Goal: Answer question/provide support

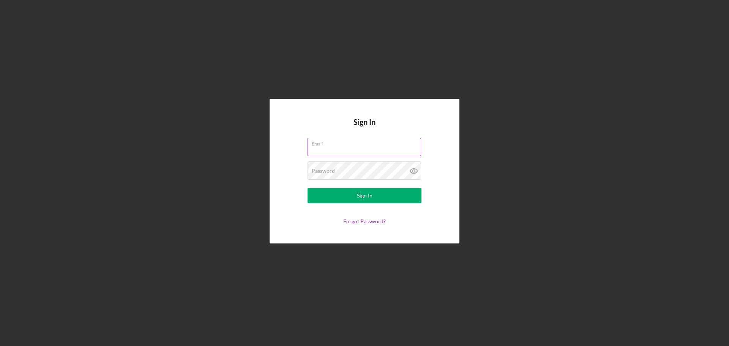
click at [343, 146] on div "Email" at bounding box center [365, 147] width 114 height 19
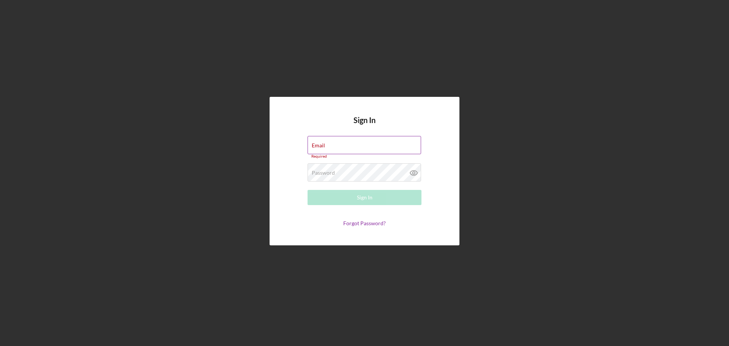
click at [347, 147] on input "Email" at bounding box center [365, 145] width 114 height 18
type input "[PERSON_NAME][EMAIL_ADDRESS][DOMAIN_NAME]"
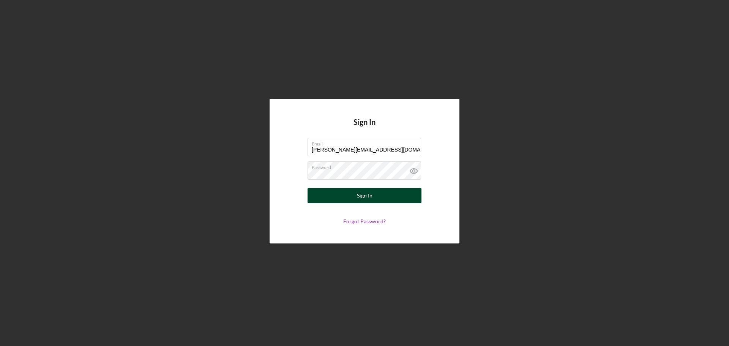
click at [365, 198] on div "Sign In" at bounding box center [365, 195] width 16 height 15
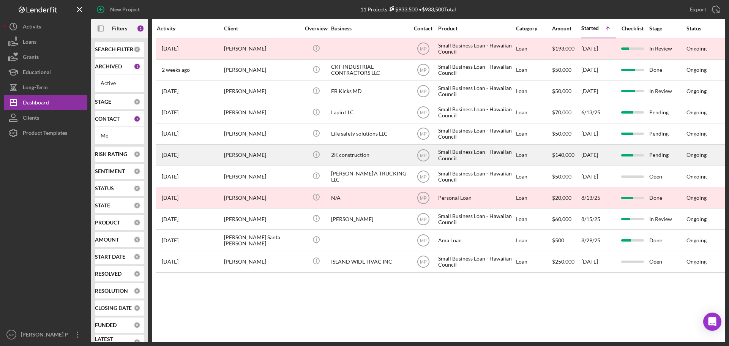
click at [340, 155] on div "2K construction" at bounding box center [369, 155] width 76 height 20
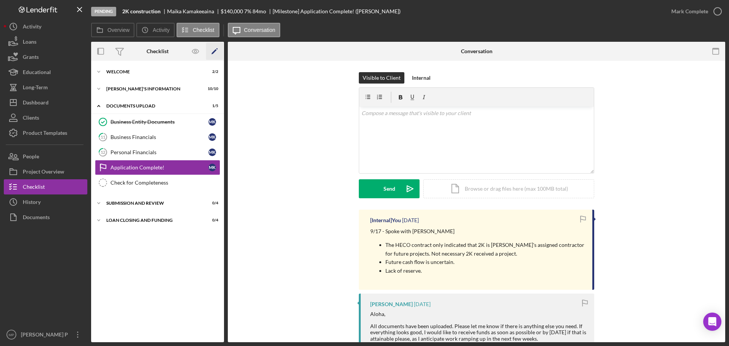
click at [212, 53] on icon "Icon/Edit" at bounding box center [214, 51] width 17 height 17
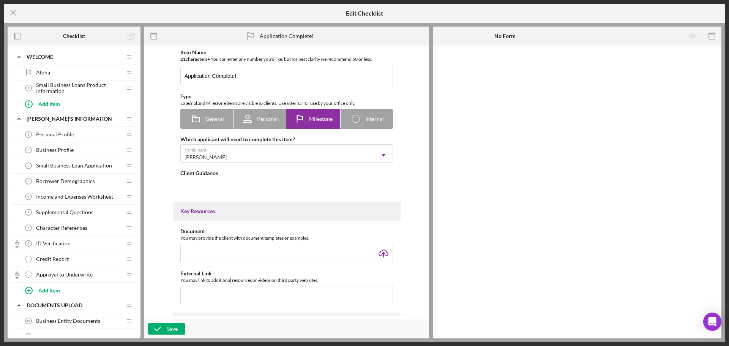
type textarea "<div>[PERSON_NAME] for submitting your loan application and documents!</div> <d…"
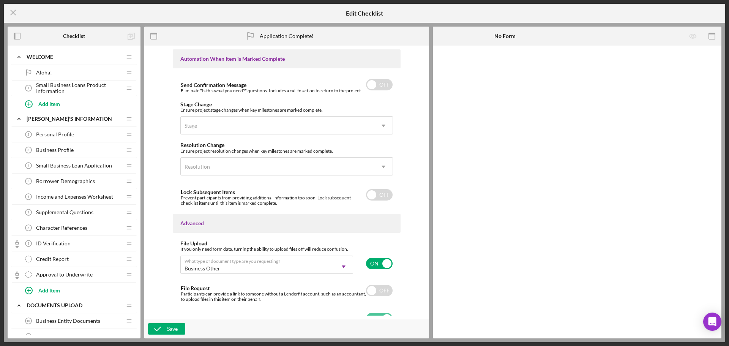
scroll to position [479, 0]
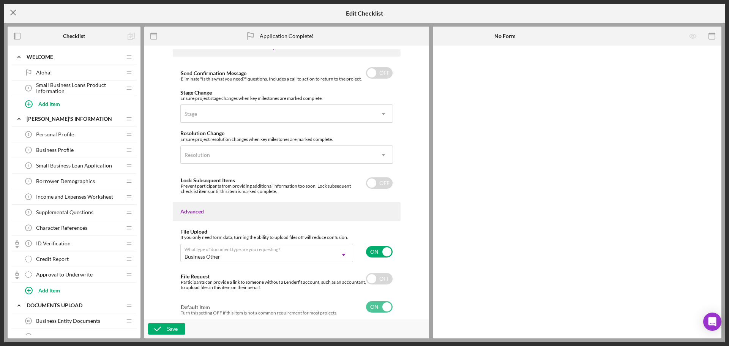
click at [13, 13] on line at bounding box center [13, 12] width 5 height 5
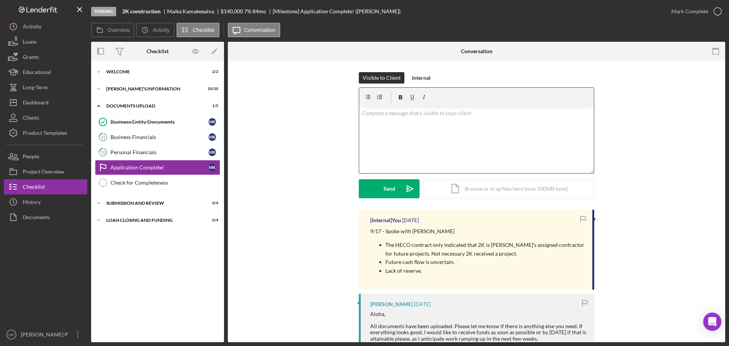
click at [385, 119] on div "v Color teal Color pink Remove color Add row above Add row below Add column bef…" at bounding box center [476, 140] width 235 height 66
click at [433, 122] on p "I received your voicemail." at bounding box center [476, 124] width 230 height 8
click at [42, 102] on div "Dashboard" at bounding box center [36, 103] width 26 height 17
